Goal: Use online tool/utility: Utilize a website feature to perform a specific function

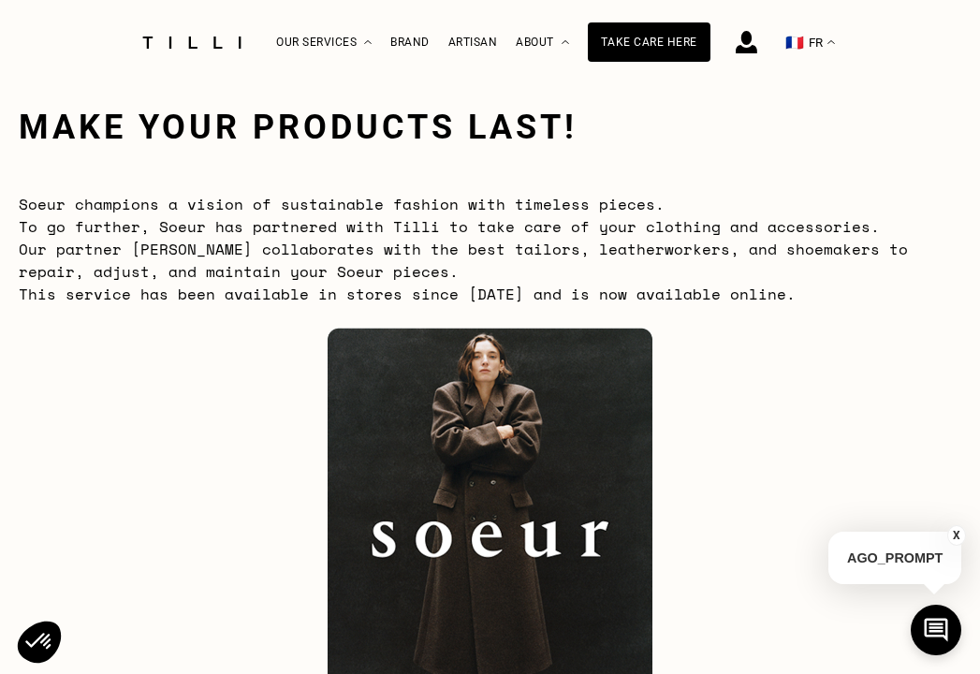
scroll to position [32, 0]
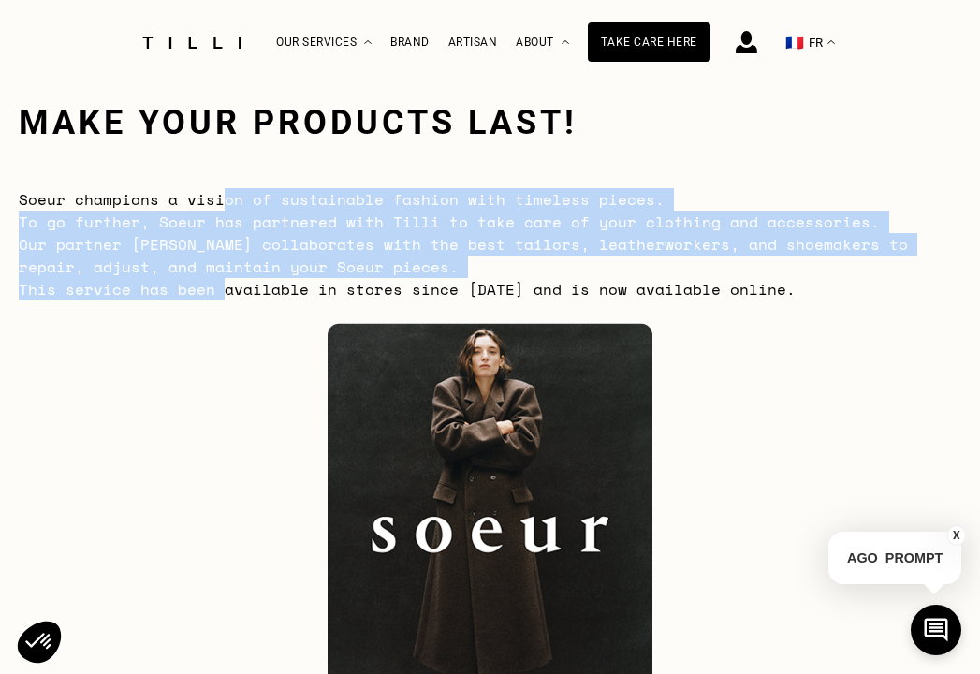
drag, startPoint x: 225, startPoint y: 205, endPoint x: 218, endPoint y: 296, distance: 91.0
click at [218, 295] on span "Soeur champions a vision of sustainable fashion with timeless pieces. To go fur…" at bounding box center [463, 244] width 889 height 112
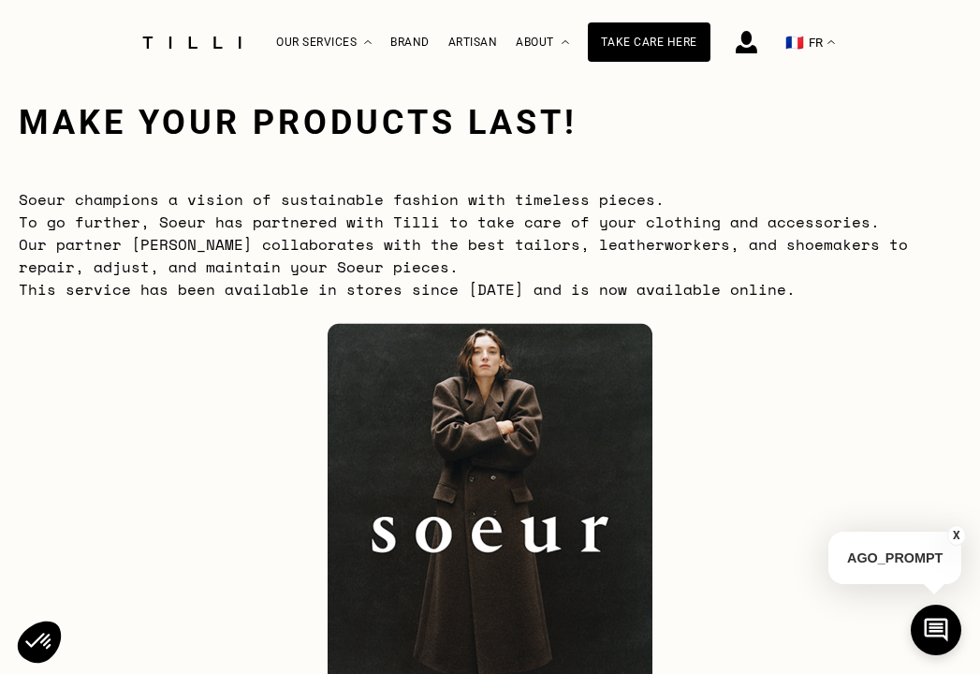
click at [186, 392] on div at bounding box center [490, 539] width 943 height 432
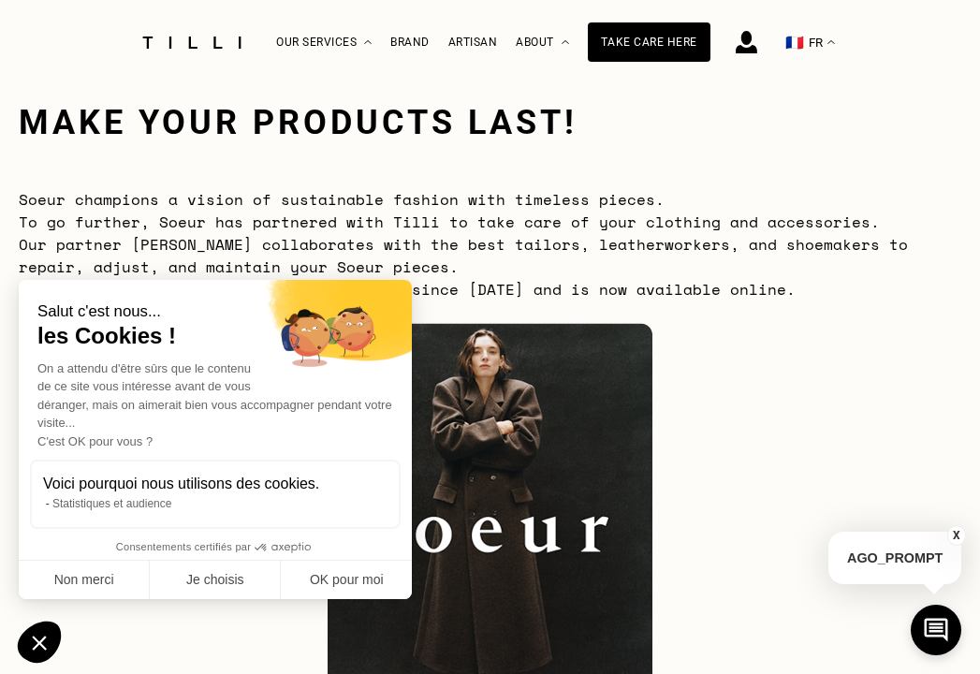
scroll to position [49, 0]
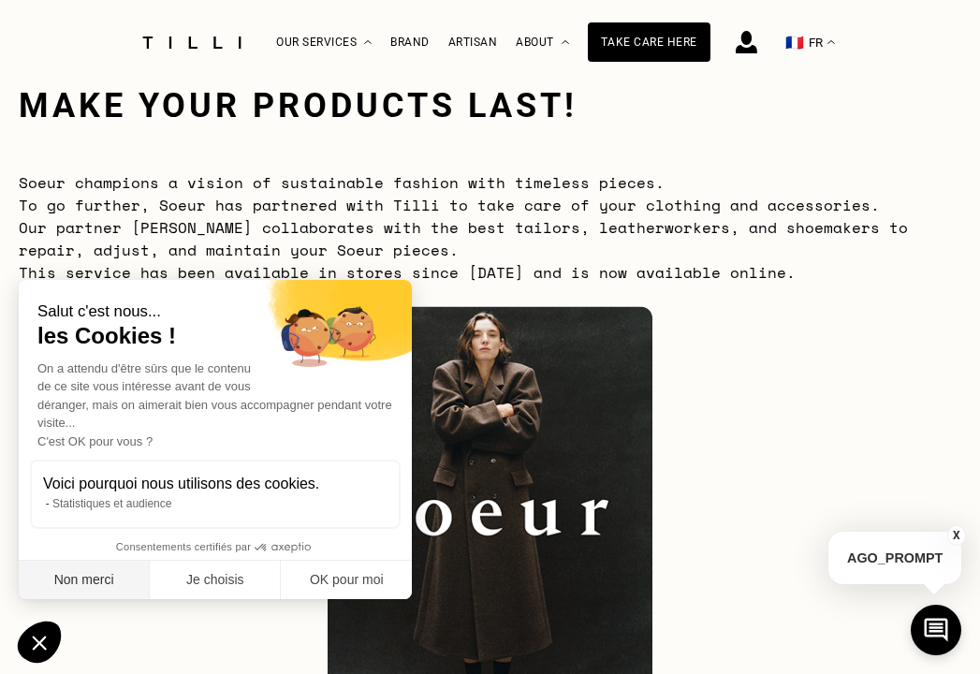
click at [101, 586] on button "Non merci" at bounding box center [84, 580] width 131 height 39
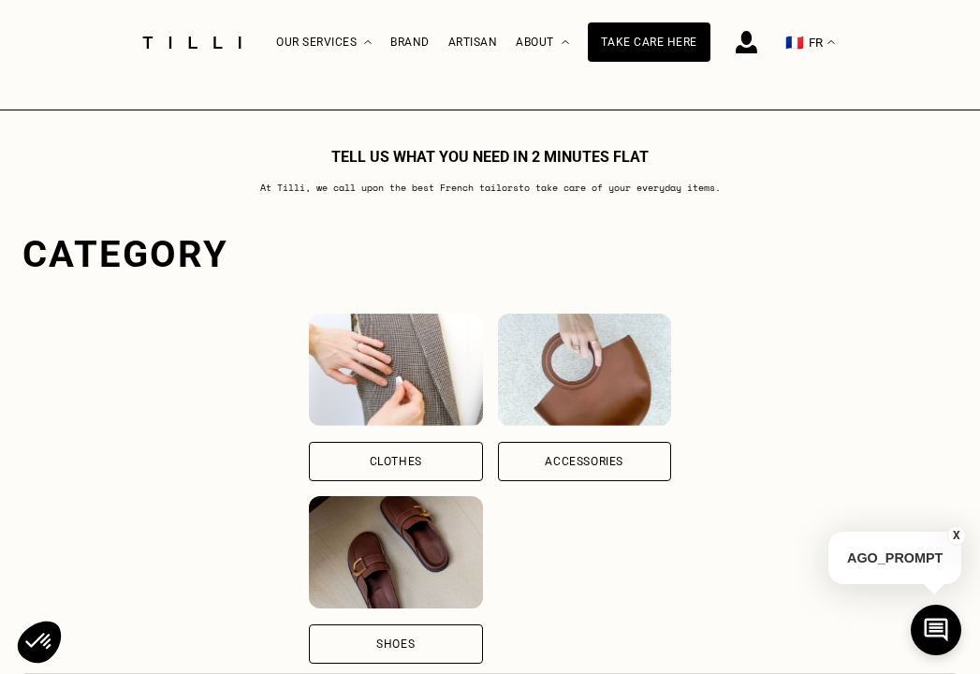
scroll to position [1243, 0]
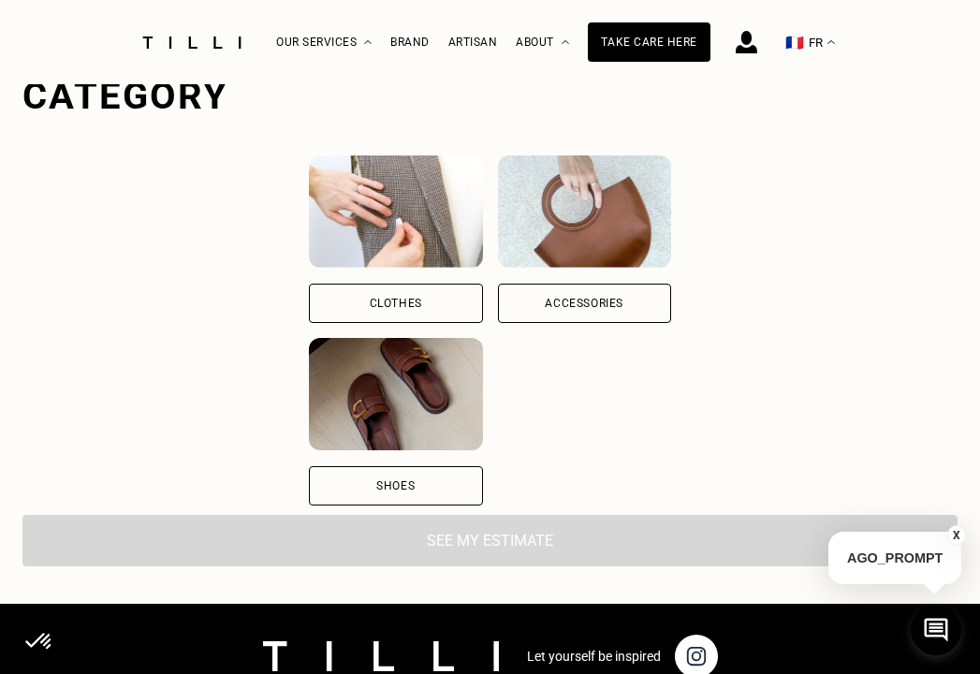
click at [413, 310] on font "Clothes" at bounding box center [396, 303] width 52 height 13
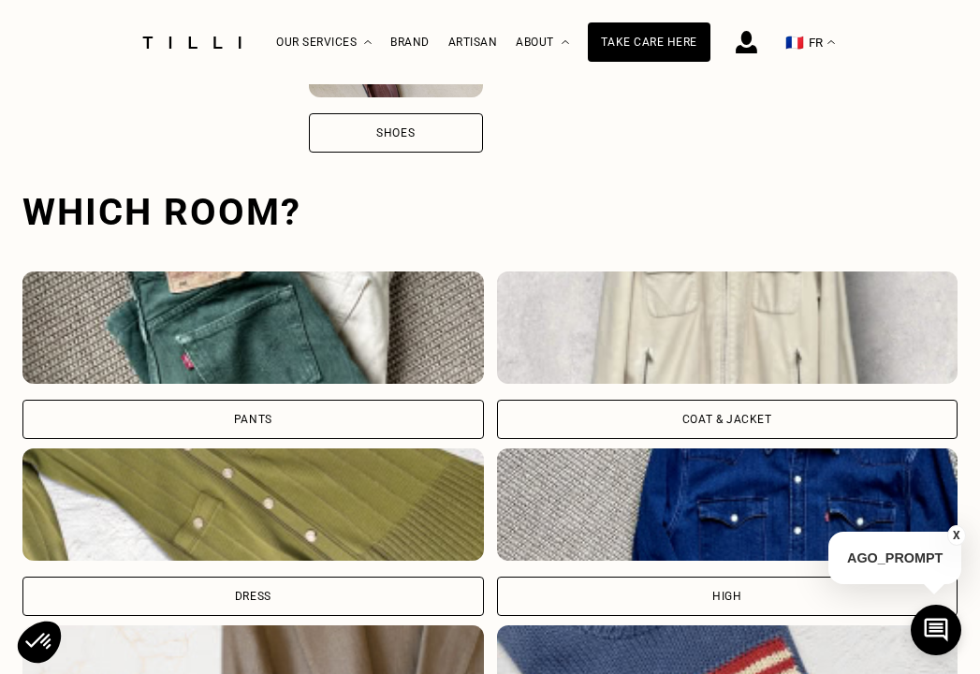
scroll to position [1600, 0]
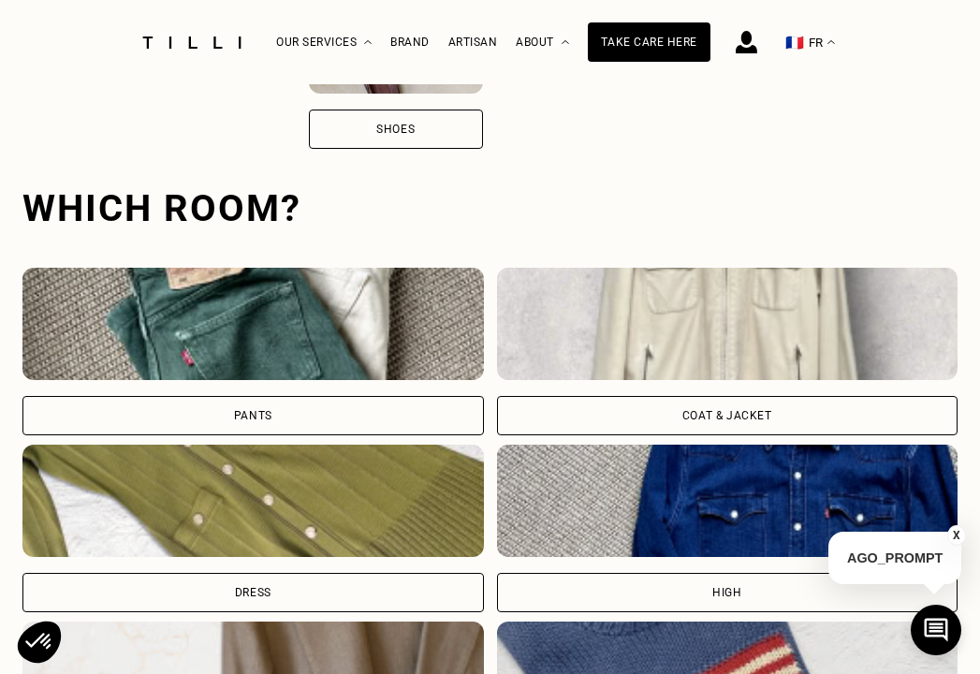
click at [667, 517] on img at bounding box center [727, 501] width 461 height 112
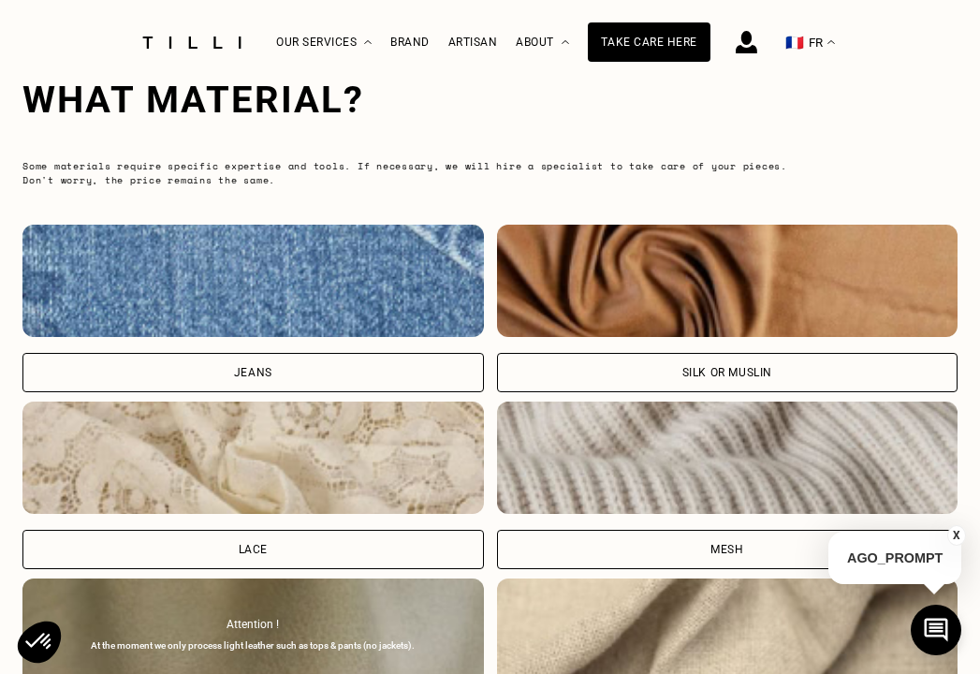
scroll to position [2707, 0]
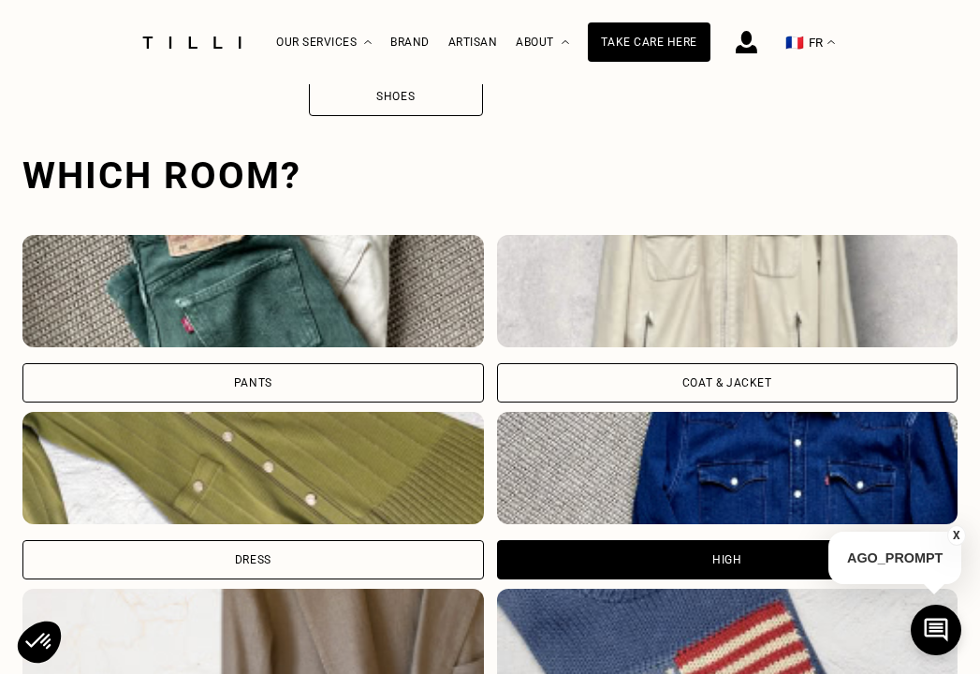
click at [690, 329] on img at bounding box center [727, 291] width 461 height 112
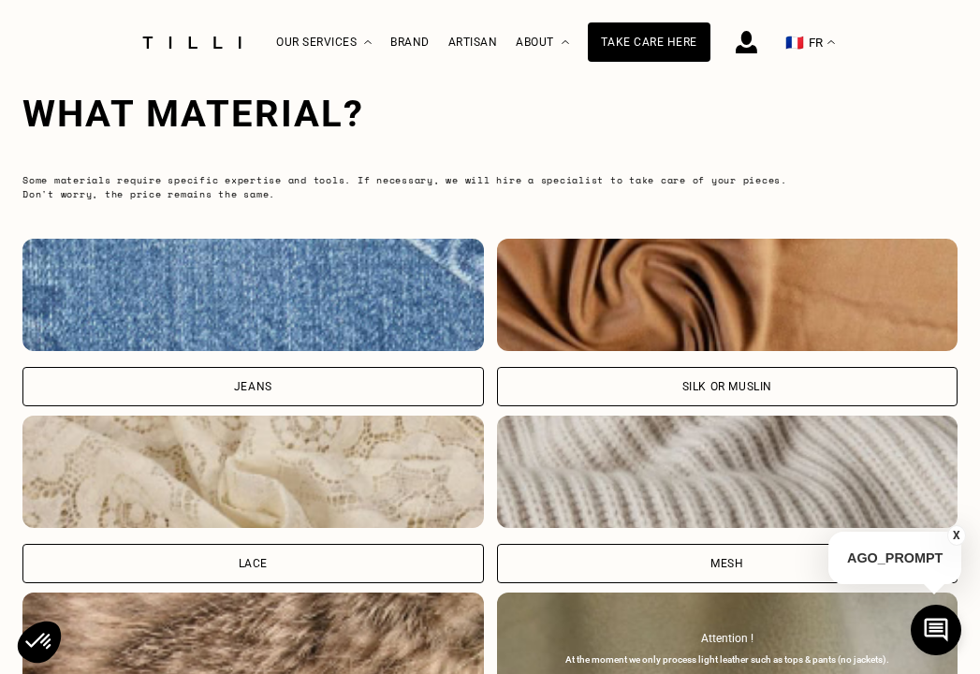
scroll to position [2665, 0]
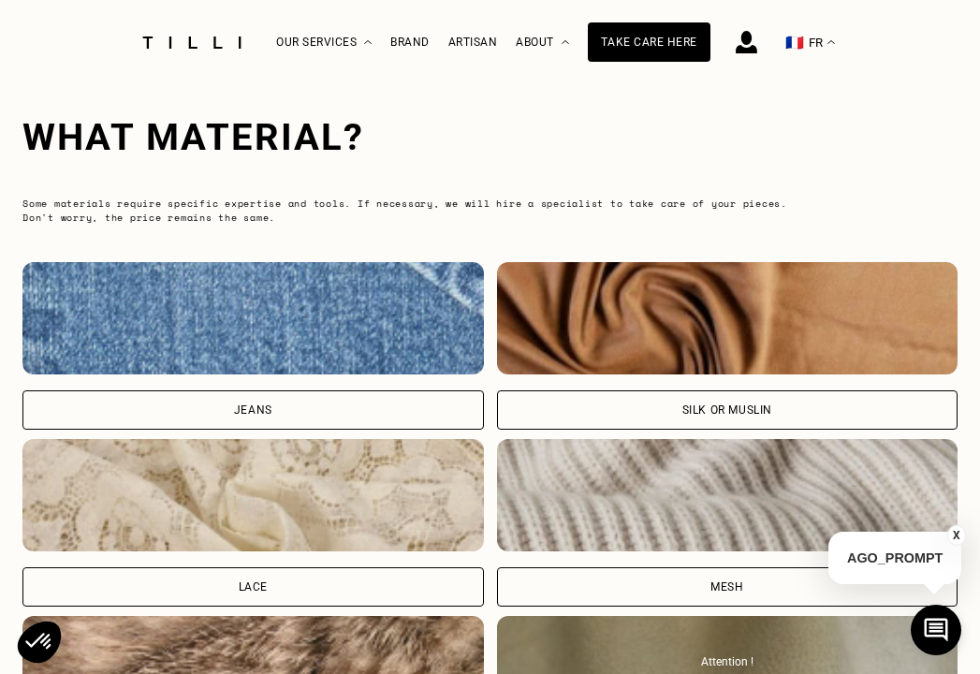
click at [308, 343] on img at bounding box center [252, 318] width 461 height 112
select select "FR"
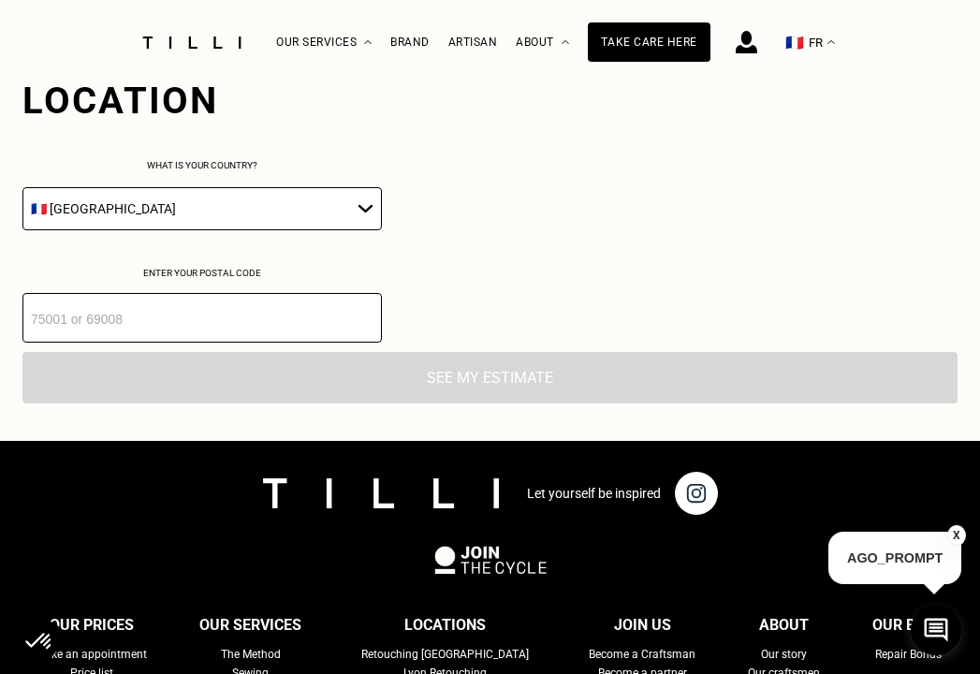
scroll to position [3589, 0]
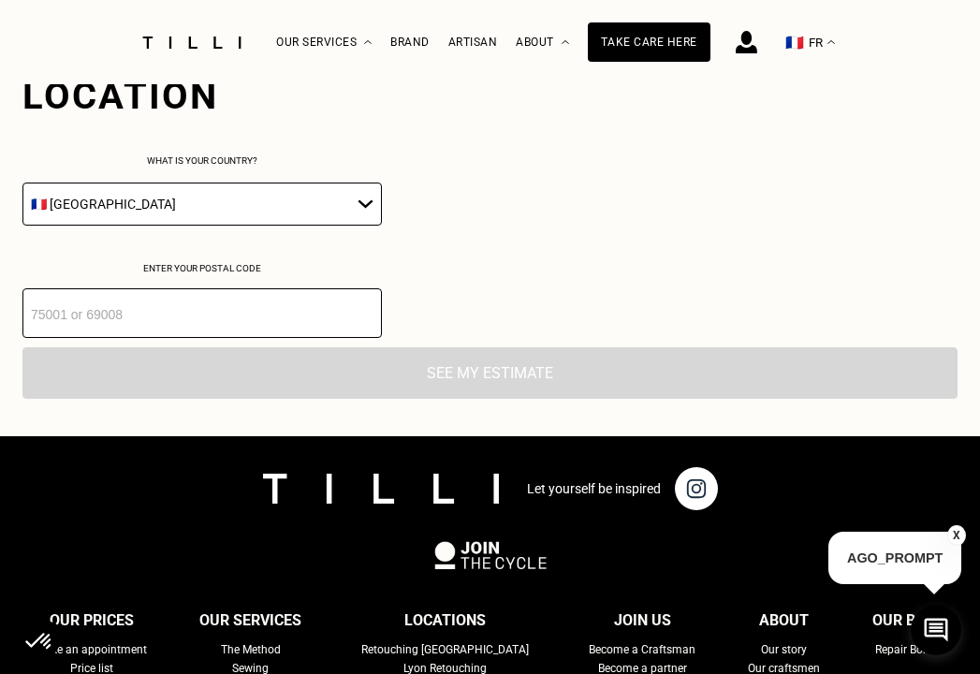
click at [259, 315] on input "number" at bounding box center [201, 313] width 359 height 50
type input "95880"
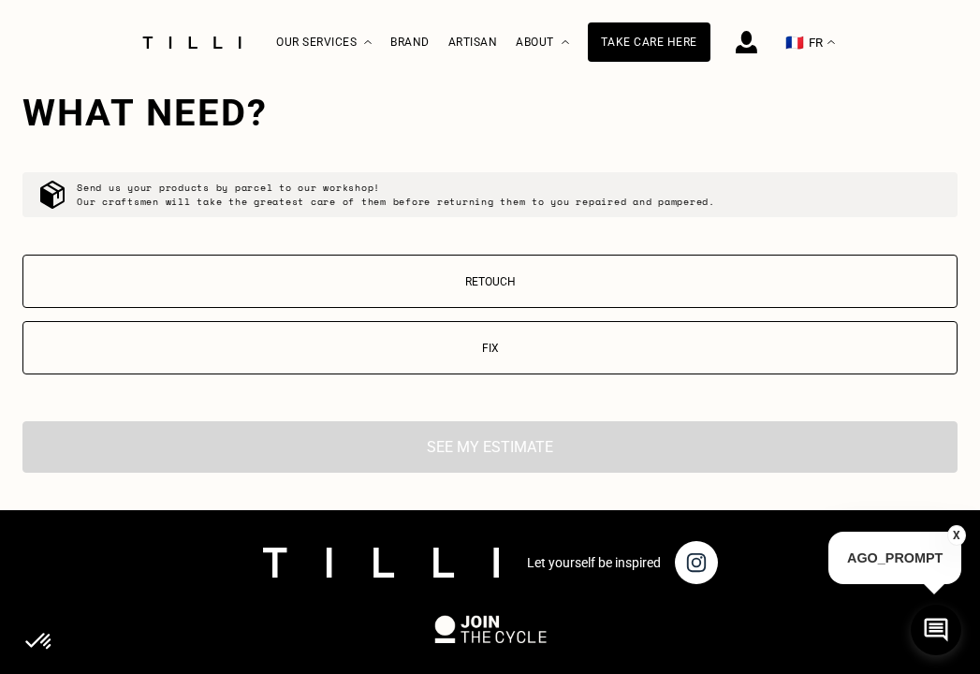
scroll to position [3892, 0]
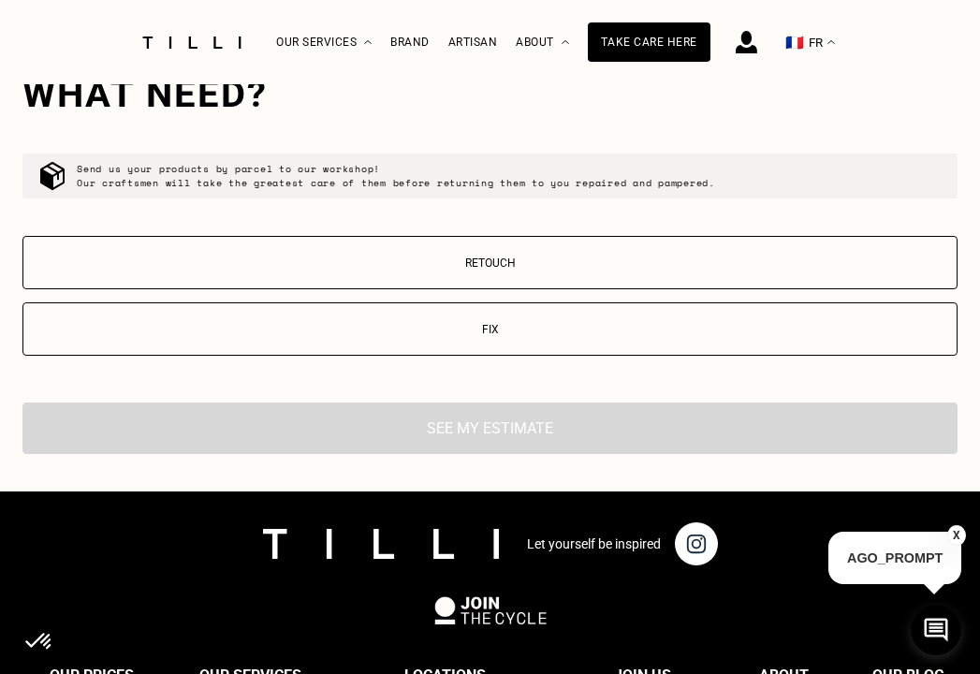
click at [388, 276] on button "Retouch" at bounding box center [489, 262] width 935 height 53
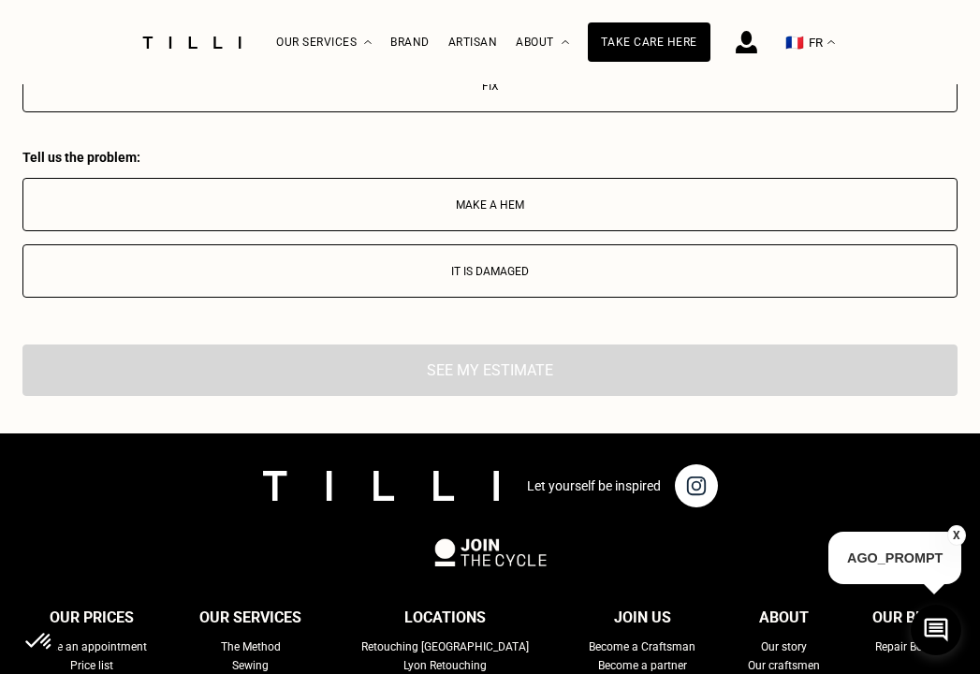
scroll to position [4126, 0]
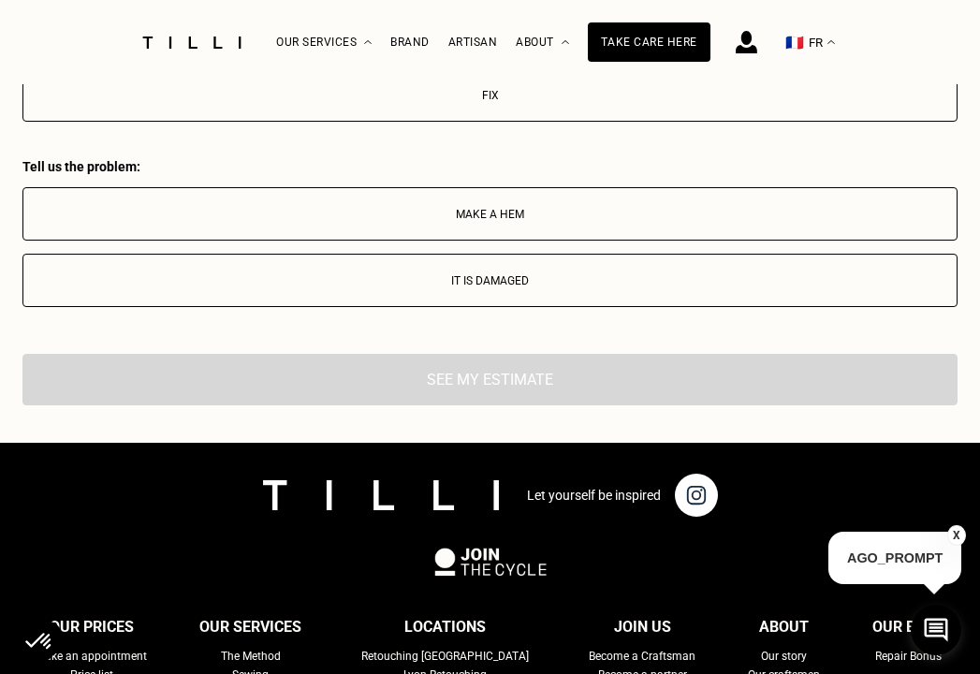
click at [443, 207] on button "Make a hem" at bounding box center [489, 213] width 935 height 53
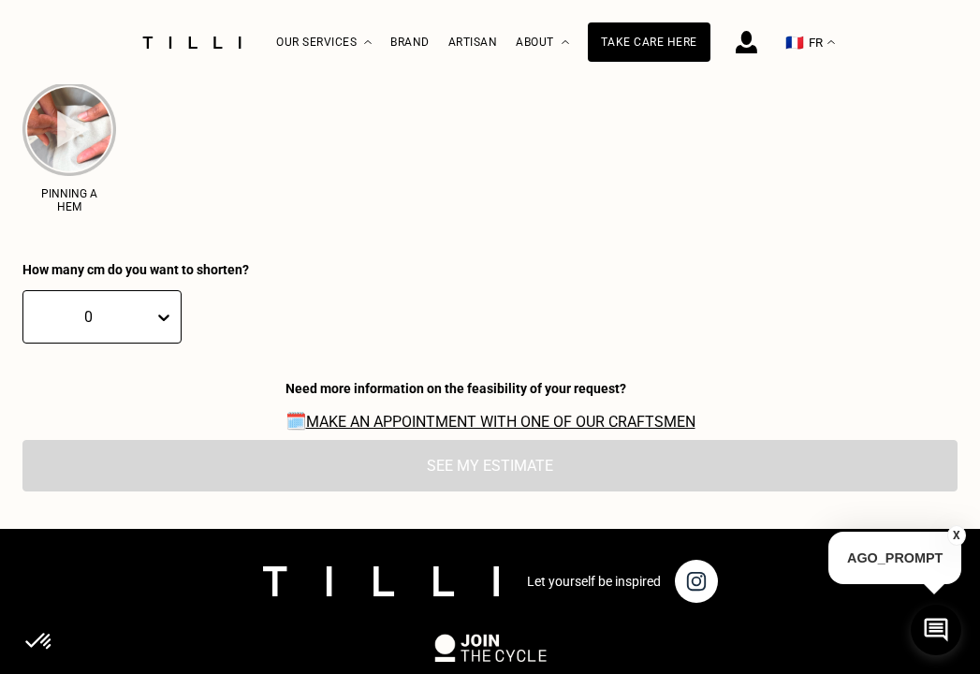
scroll to position [4403, 0]
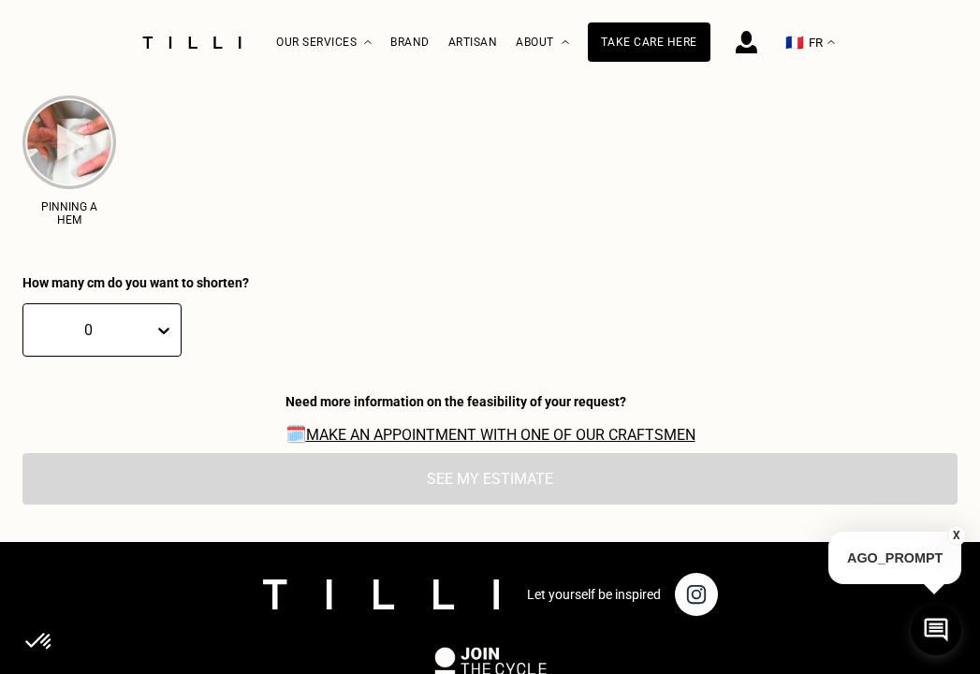
click at [154, 321] on icon at bounding box center [163, 330] width 19 height 19
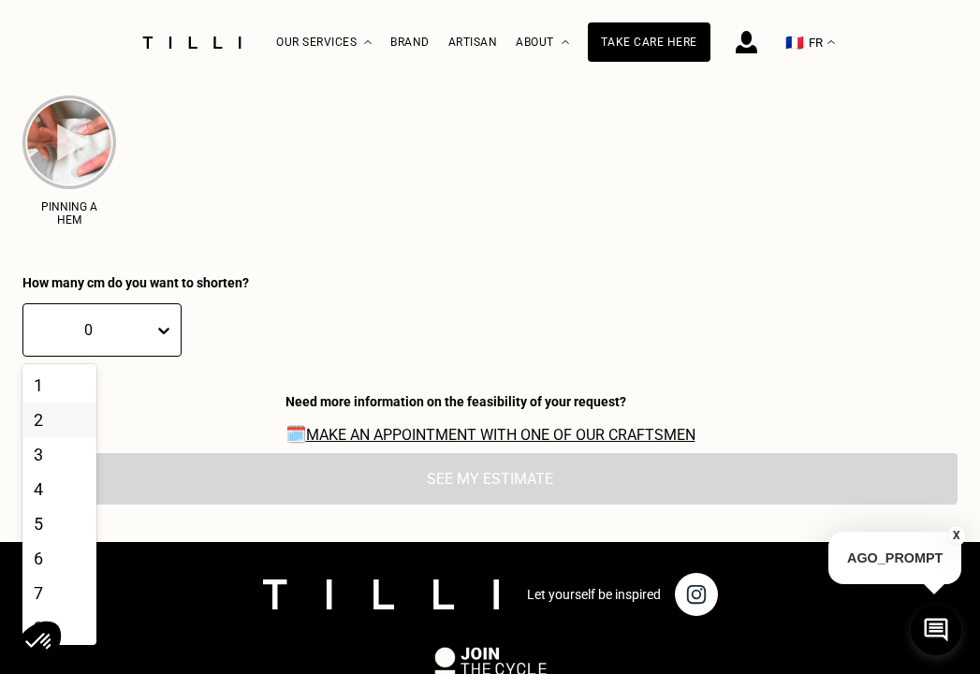
click at [61, 417] on div "2" at bounding box center [59, 419] width 74 height 35
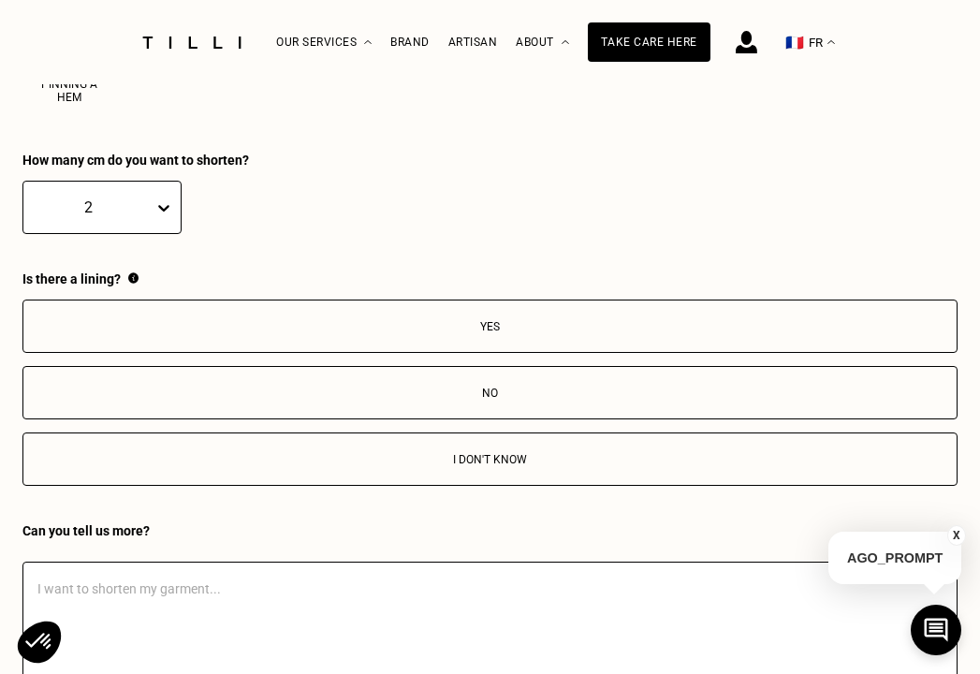
scroll to position [4517, 0]
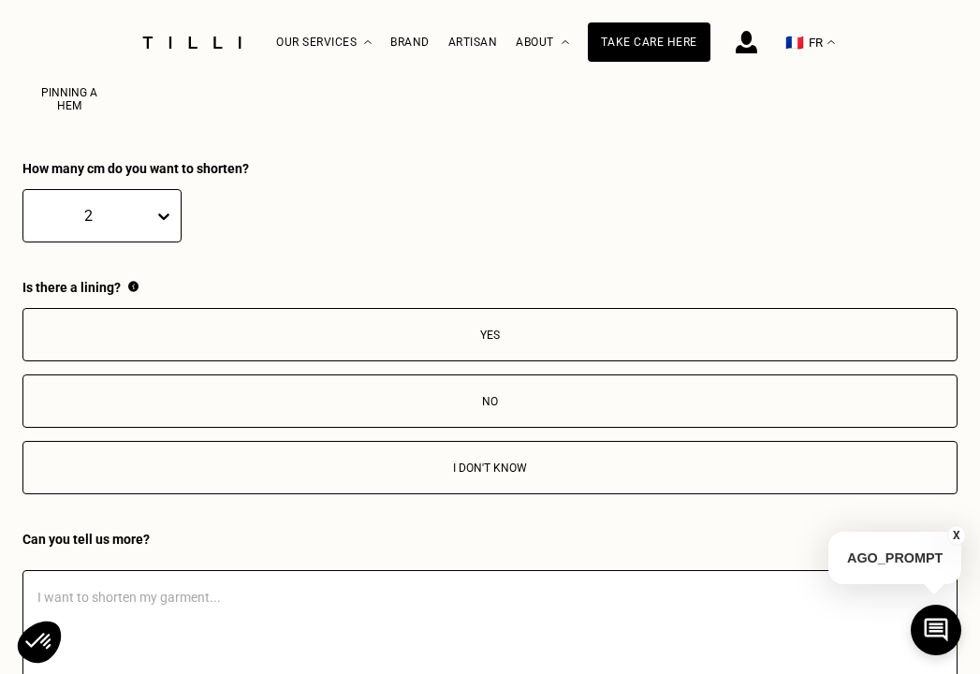
click at [187, 401] on button "No" at bounding box center [489, 400] width 935 height 53
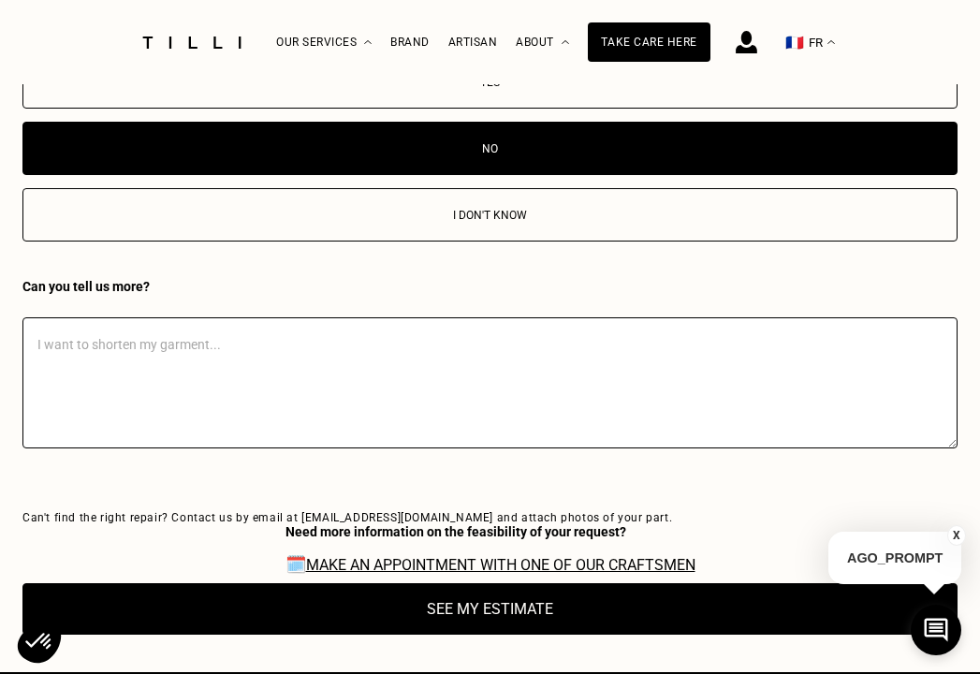
scroll to position [4936, 0]
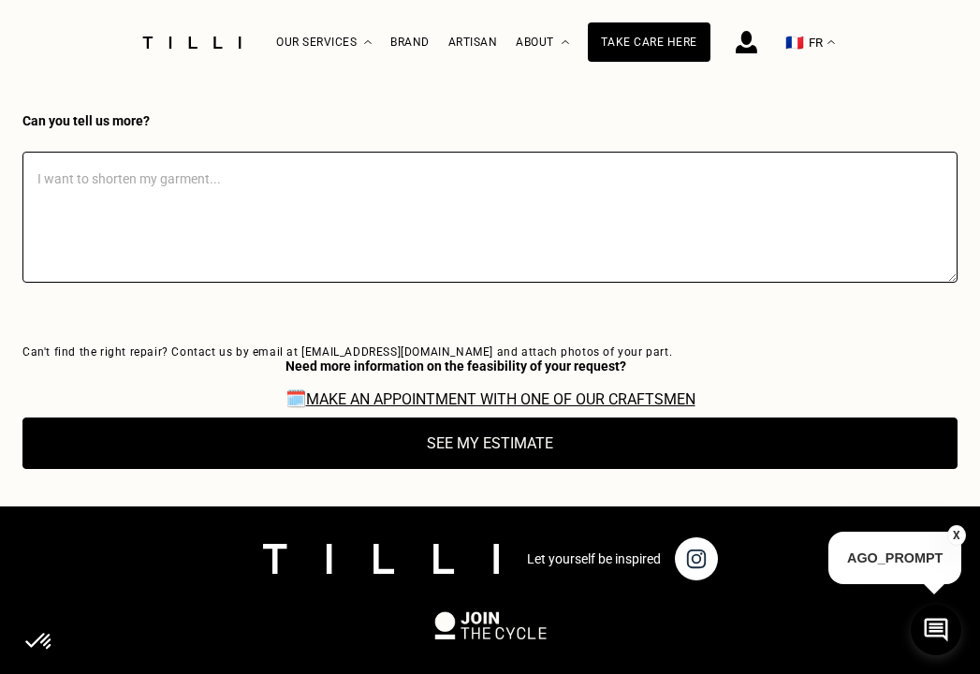
click at [317, 451] on button "See my estimate" at bounding box center [489, 442] width 935 height 51
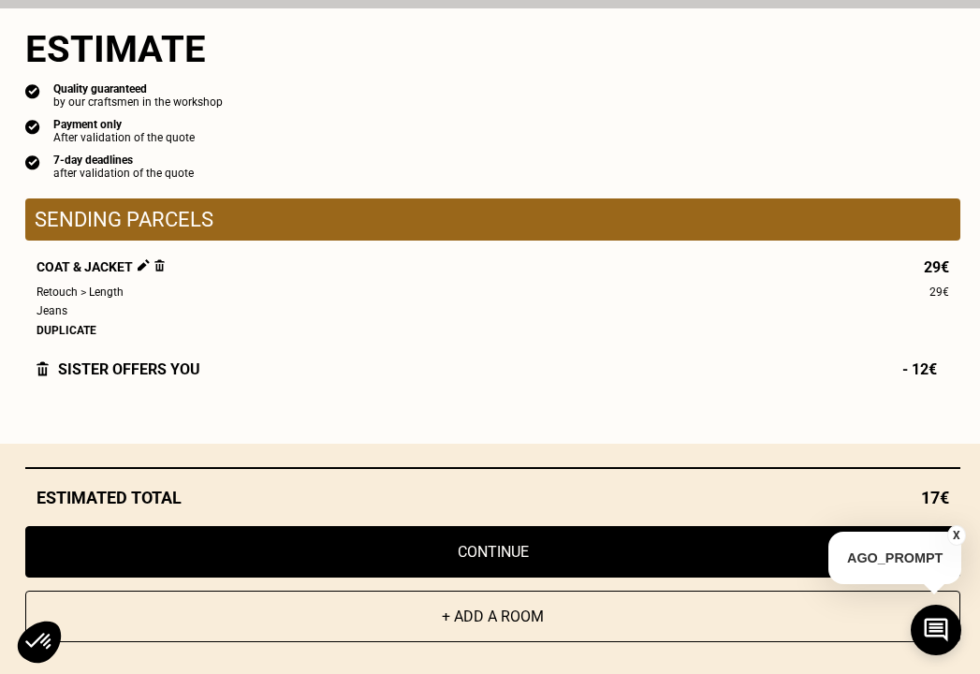
scroll to position [4951, 0]
drag, startPoint x: 532, startPoint y: 274, endPoint x: 537, endPoint y: 322, distance: 48.1
click at [537, 322] on div "Coat & Jacket 29€ Retouch > Length 29€ Jeans Duplicate" at bounding box center [492, 298] width 935 height 78
click at [436, 378] on div "SISTER offers you - 12€" at bounding box center [492, 369] width 935 height 18
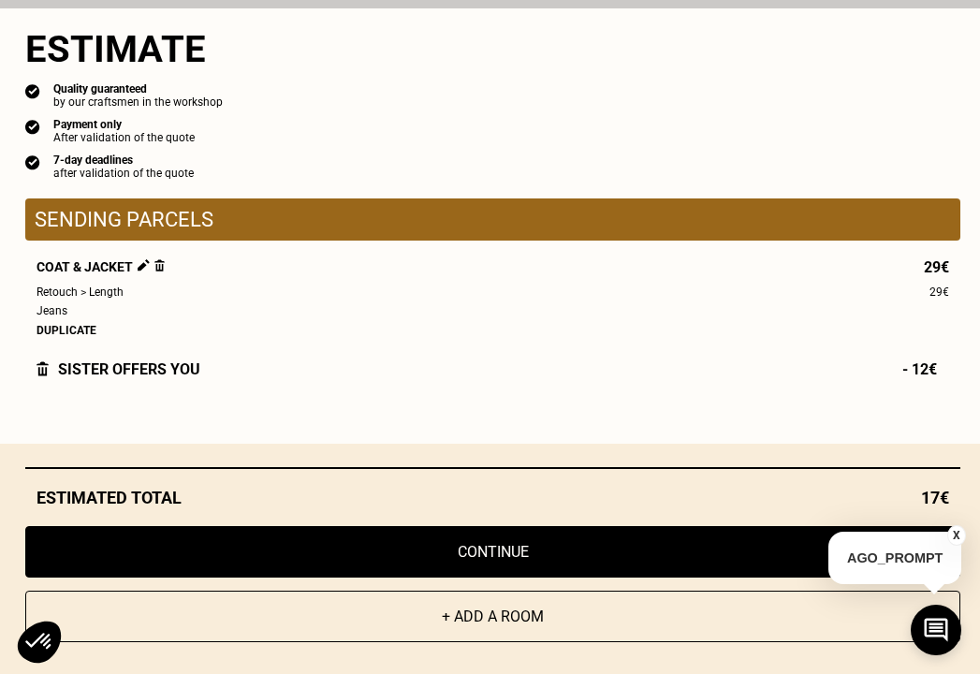
click at [433, 178] on div "7-day deadlines after validation of the quote" at bounding box center [492, 167] width 935 height 26
click at [572, 153] on div "Quality guaranteed by our craftsmen in the workshop Payment only After validati…" at bounding box center [492, 130] width 935 height 97
